Goal: Answer question/provide support: Share knowledge or assist other users

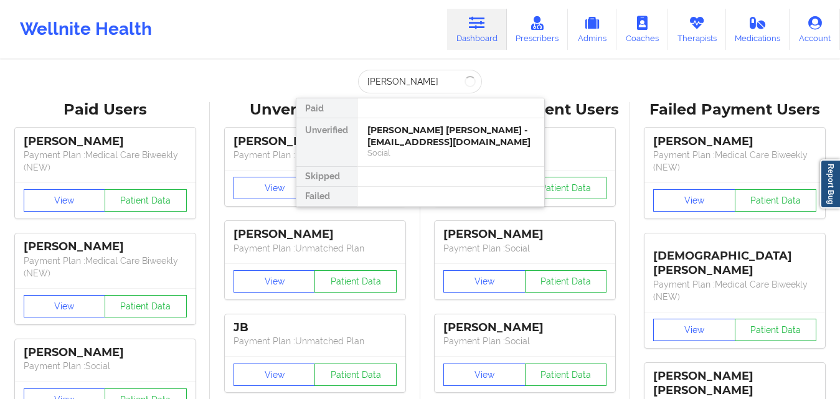
type input "[PERSON_NAME]"
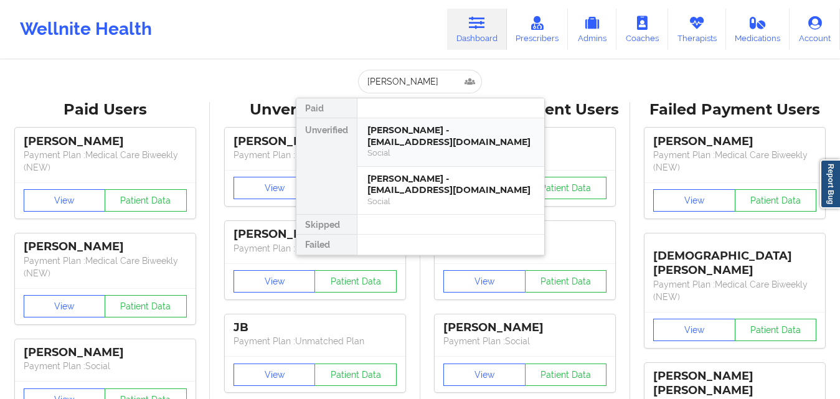
click at [377, 131] on div "[PERSON_NAME] - [EMAIL_ADDRESS][DOMAIN_NAME]" at bounding box center [451, 136] width 167 height 23
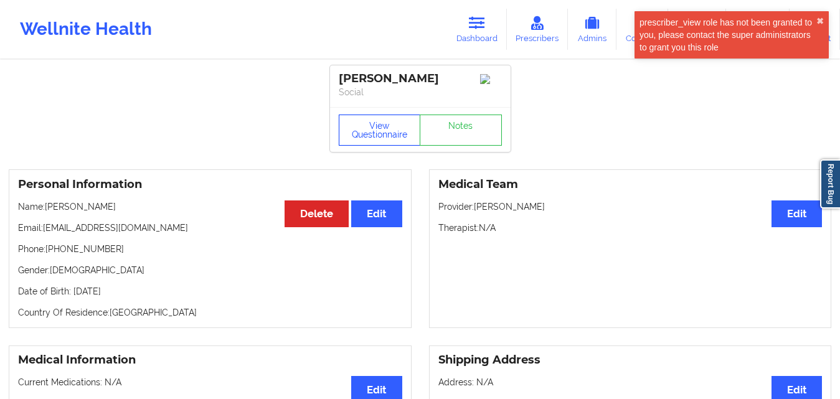
click at [375, 123] on button "View Questionnaire" at bounding box center [380, 130] width 82 height 31
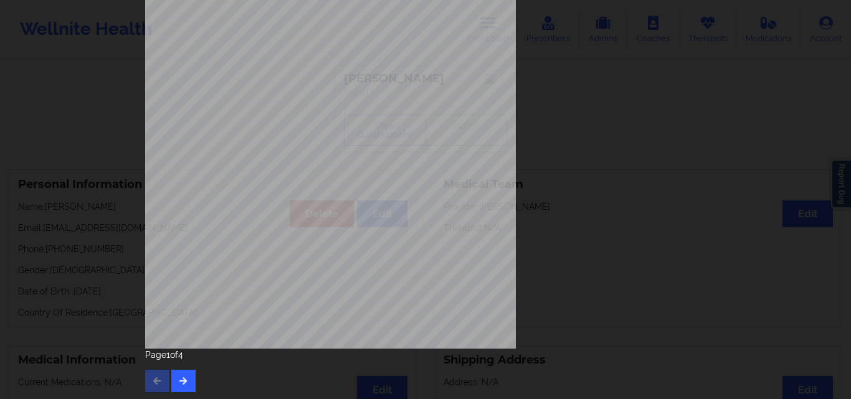
scroll to position [195, 0]
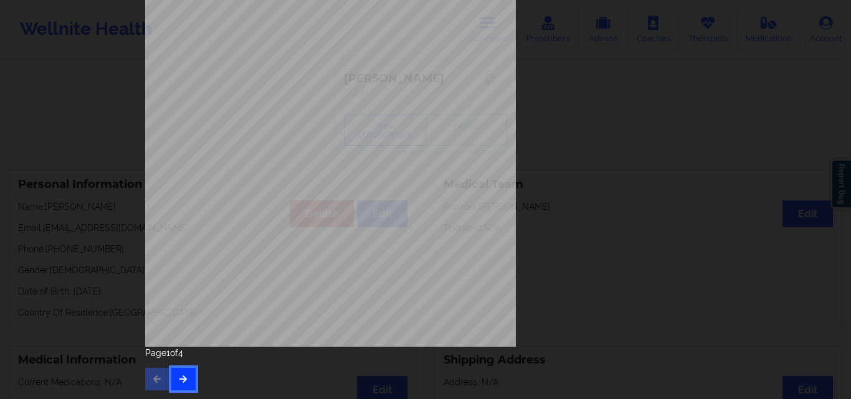
click at [179, 382] on icon "button" at bounding box center [183, 378] width 11 height 7
click at [186, 373] on button "button" at bounding box center [183, 379] width 24 height 22
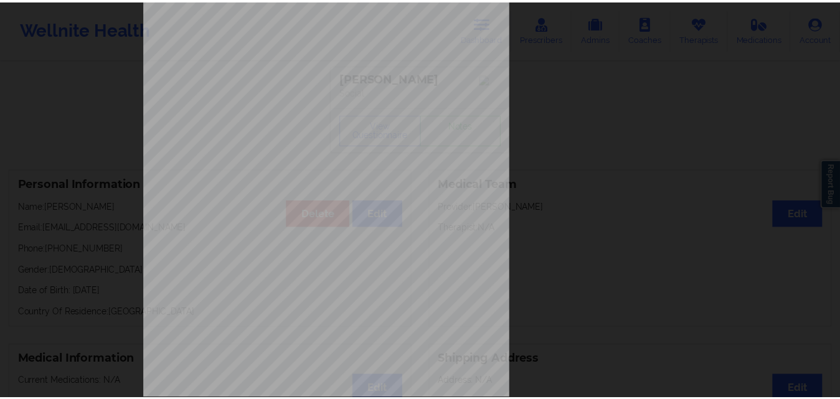
scroll to position [0, 0]
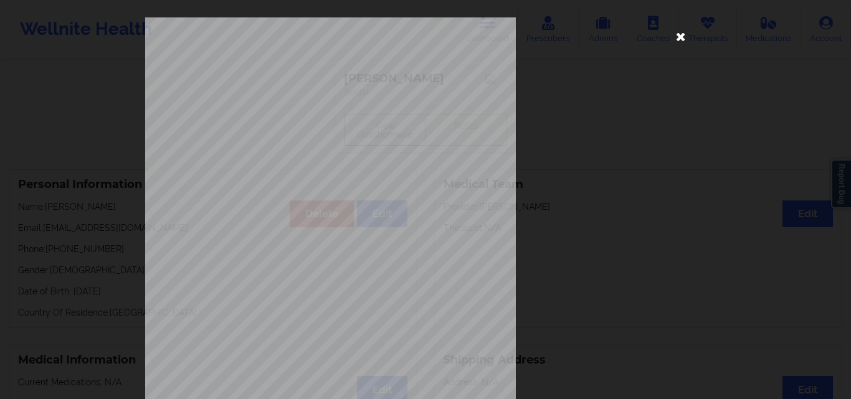
click at [671, 40] on icon at bounding box center [681, 36] width 20 height 20
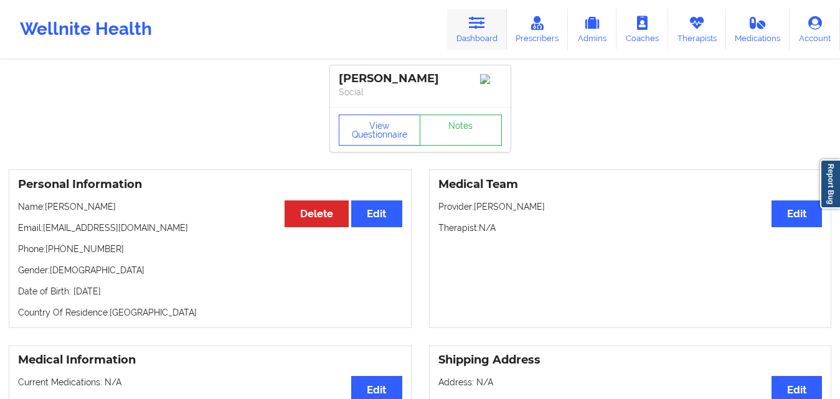
click at [488, 22] on link "Dashboard" at bounding box center [477, 29] width 60 height 41
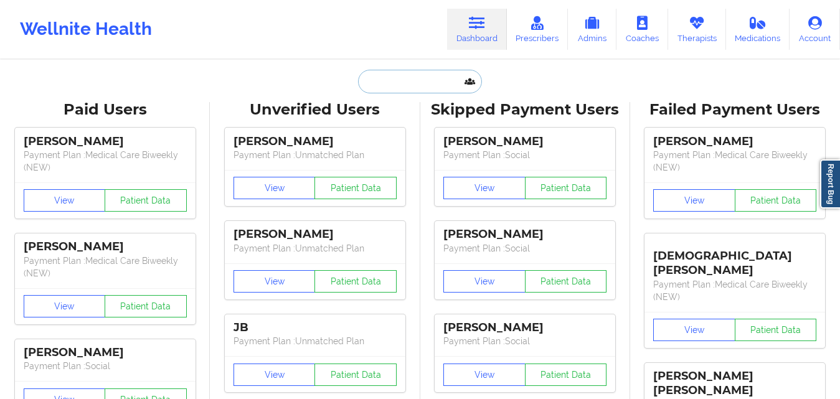
click at [410, 87] on input "text" at bounding box center [419, 82] width 123 height 24
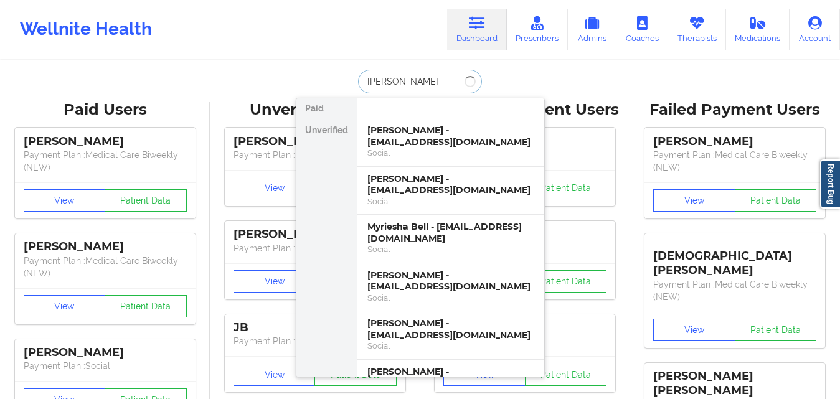
type input "[PERSON_NAME]"
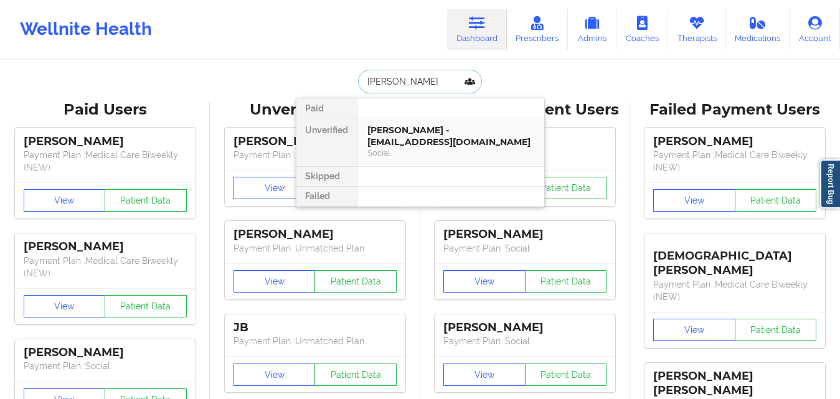
click at [371, 146] on div "[PERSON_NAME] - [EMAIL_ADDRESS][DOMAIN_NAME]" at bounding box center [451, 136] width 167 height 23
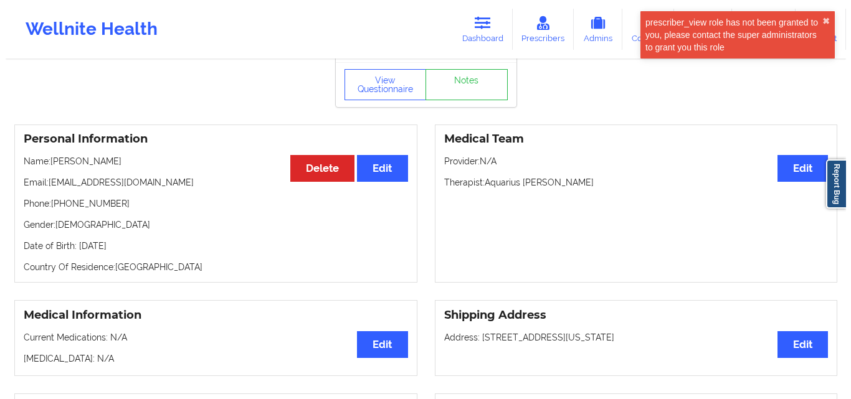
scroll to position [62, 0]
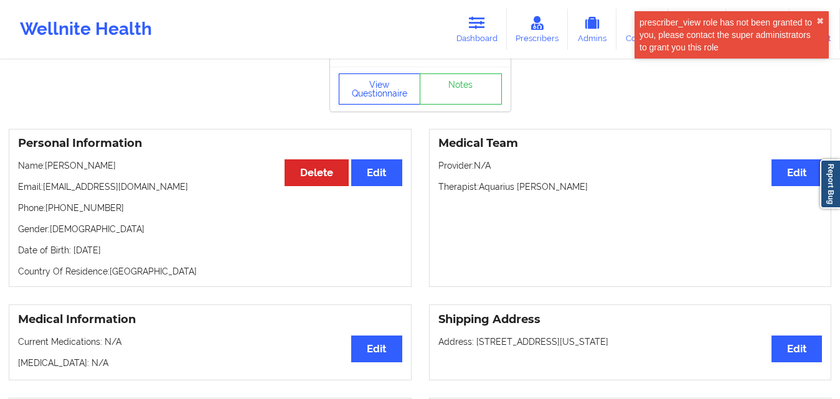
click at [374, 100] on button "View Questionnaire" at bounding box center [380, 89] width 82 height 31
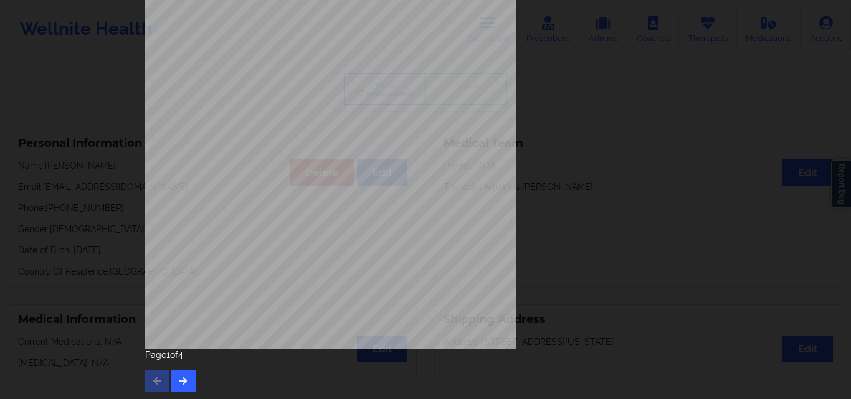
scroll to position [195, 0]
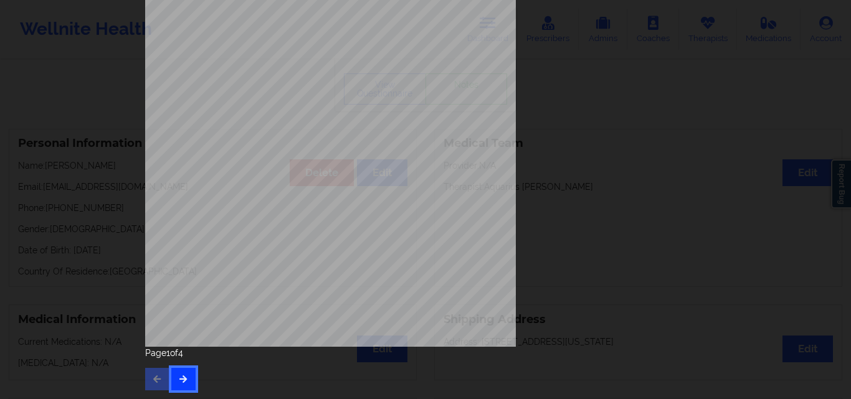
click at [182, 372] on button "button" at bounding box center [183, 379] width 24 height 22
click at [173, 369] on button "button" at bounding box center [183, 379] width 24 height 22
click at [176, 371] on button "button" at bounding box center [183, 379] width 24 height 22
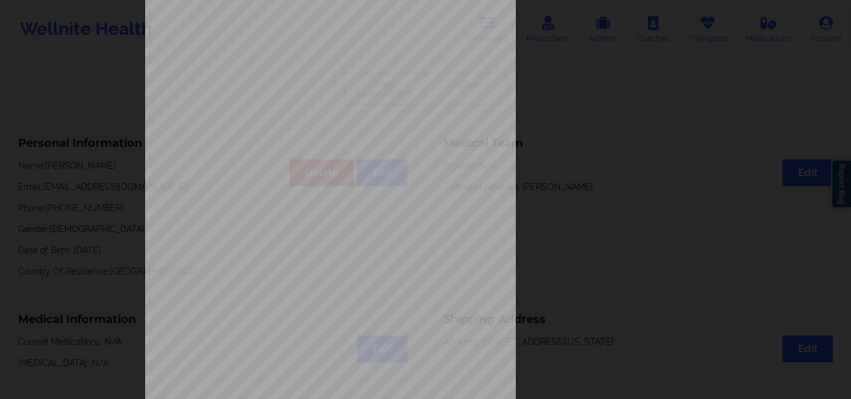
scroll to position [0, 0]
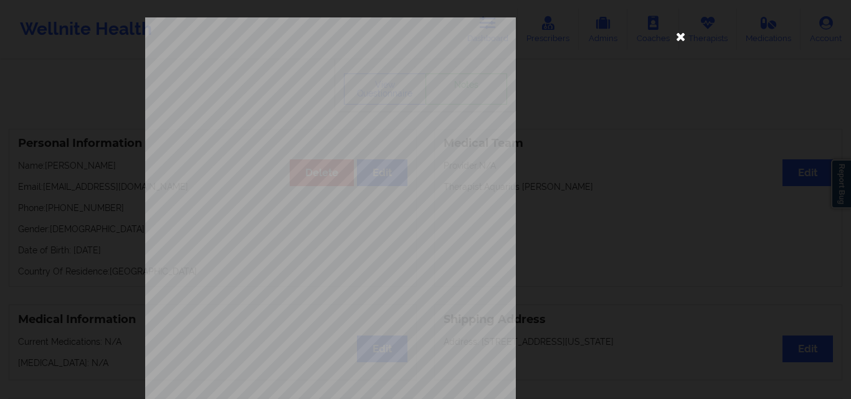
click at [673, 44] on icon at bounding box center [681, 36] width 20 height 20
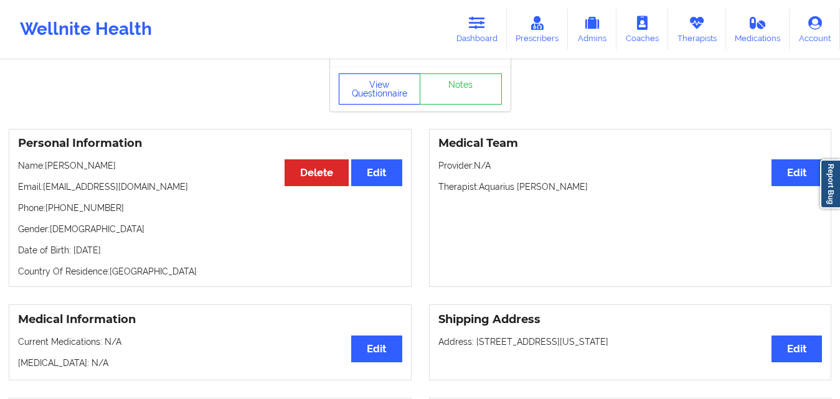
click at [391, 96] on button "View Questionnaire" at bounding box center [380, 89] width 82 height 31
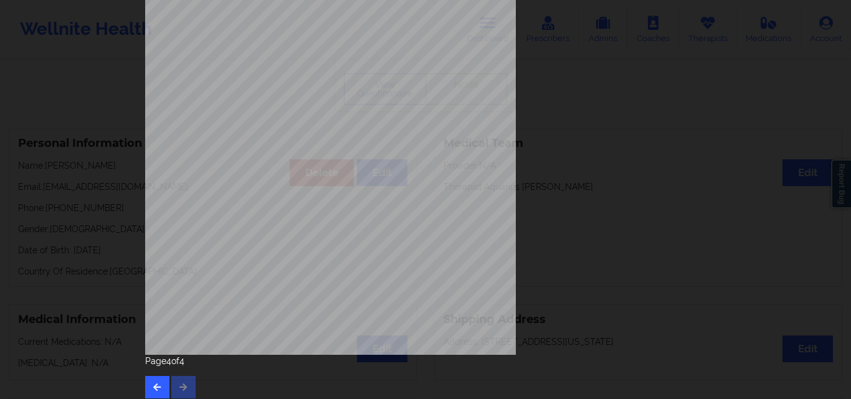
scroll to position [195, 0]
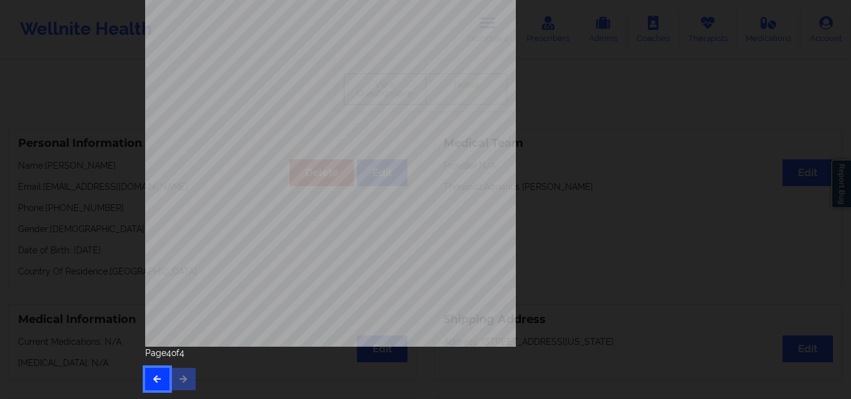
click at [148, 369] on button "button" at bounding box center [157, 379] width 24 height 22
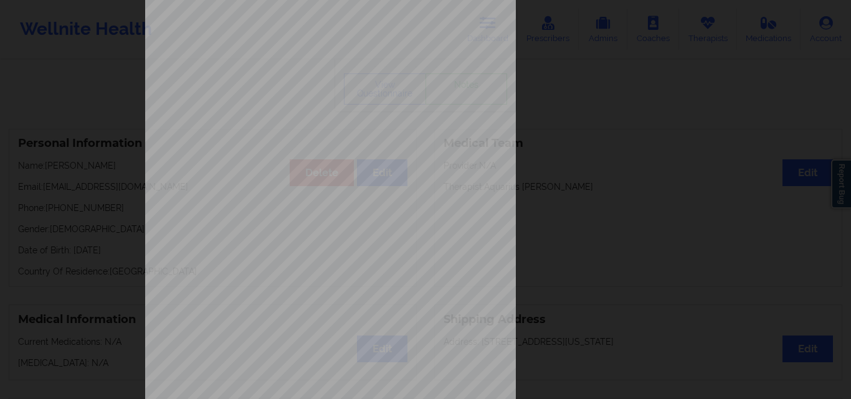
scroll to position [0, 0]
